Goal: Navigation & Orientation: Go to known website

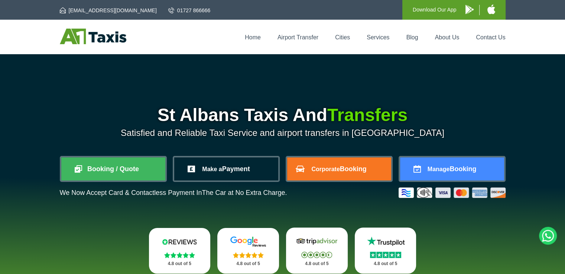
click at [204, 170] on span "Make a" at bounding box center [212, 169] width 20 height 6
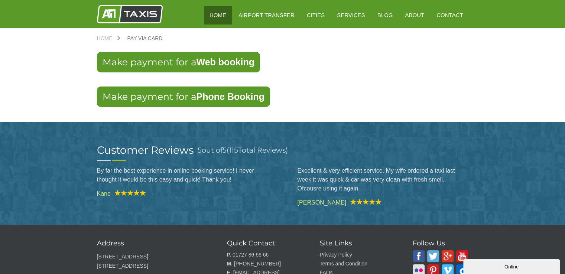
click at [215, 14] on link "HOME" at bounding box center [217, 15] width 27 height 18
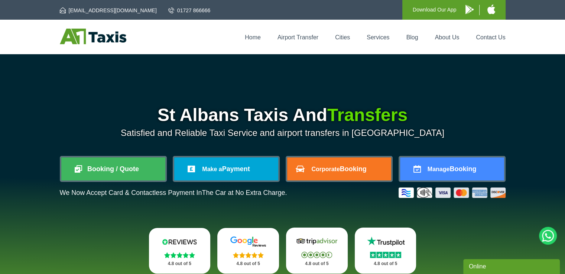
click at [469, 9] on img at bounding box center [469, 9] width 8 height 9
